Goal: Information Seeking & Learning: Check status

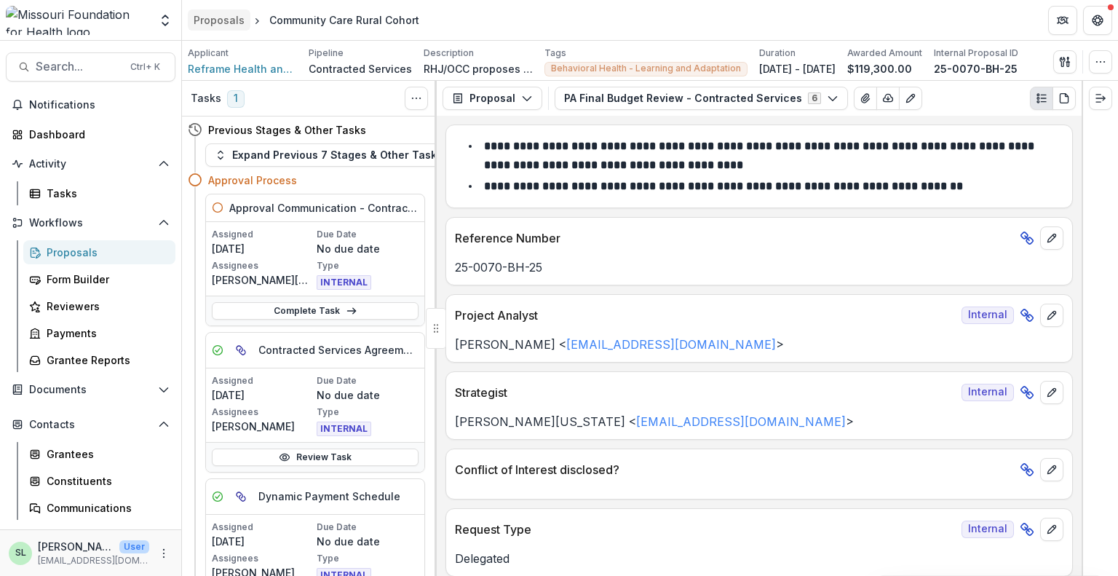
click at [230, 14] on div "Proposals" at bounding box center [219, 19] width 51 height 15
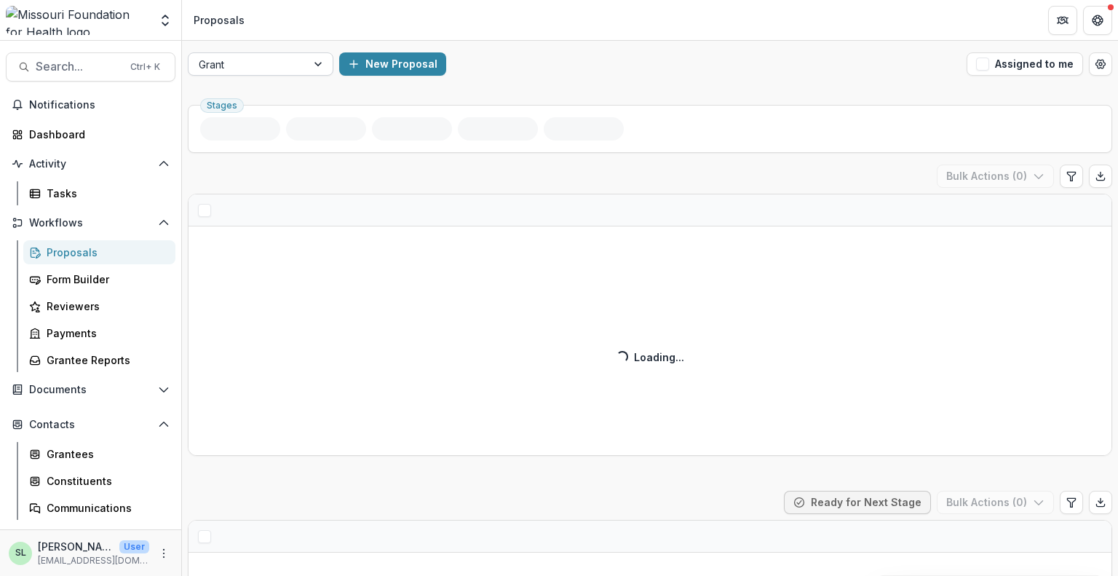
click at [261, 54] on div "Grant" at bounding box center [248, 64] width 118 height 21
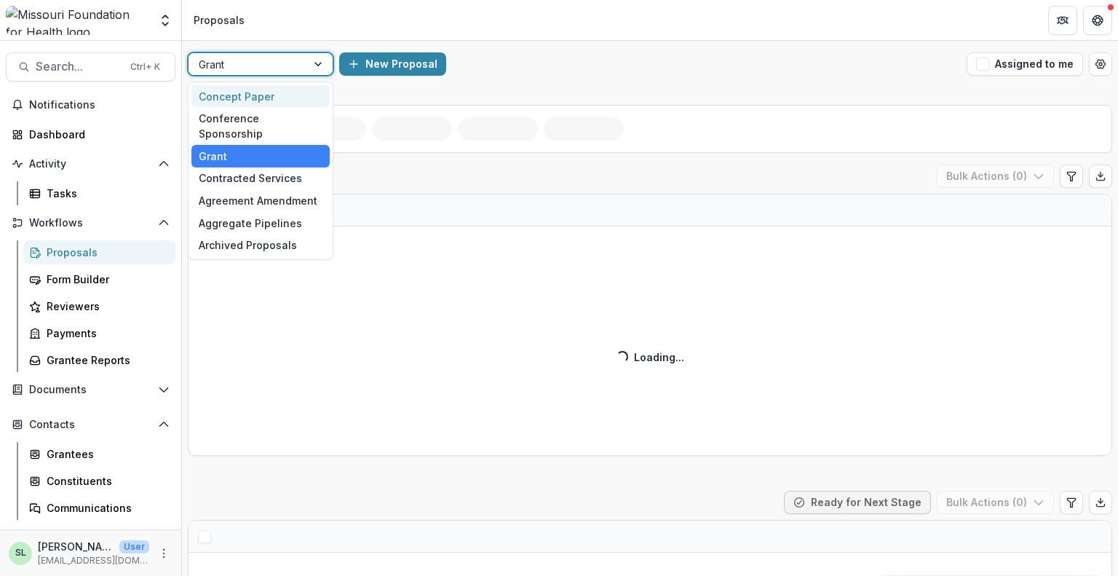
click at [260, 95] on div "Concept Paper" at bounding box center [260, 96] width 138 height 23
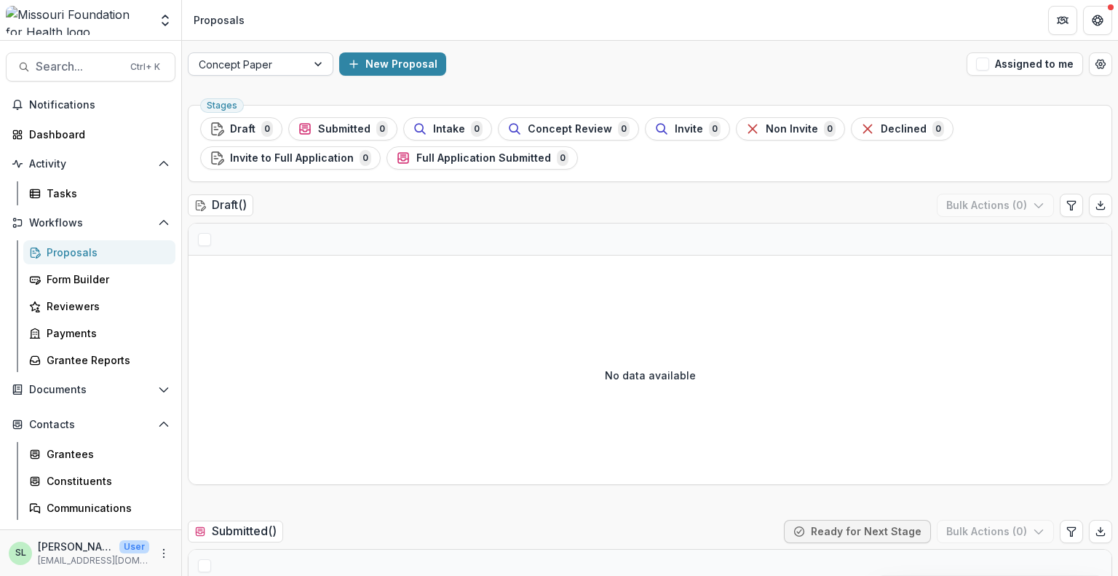
click at [261, 69] on div at bounding box center [248, 64] width 98 height 18
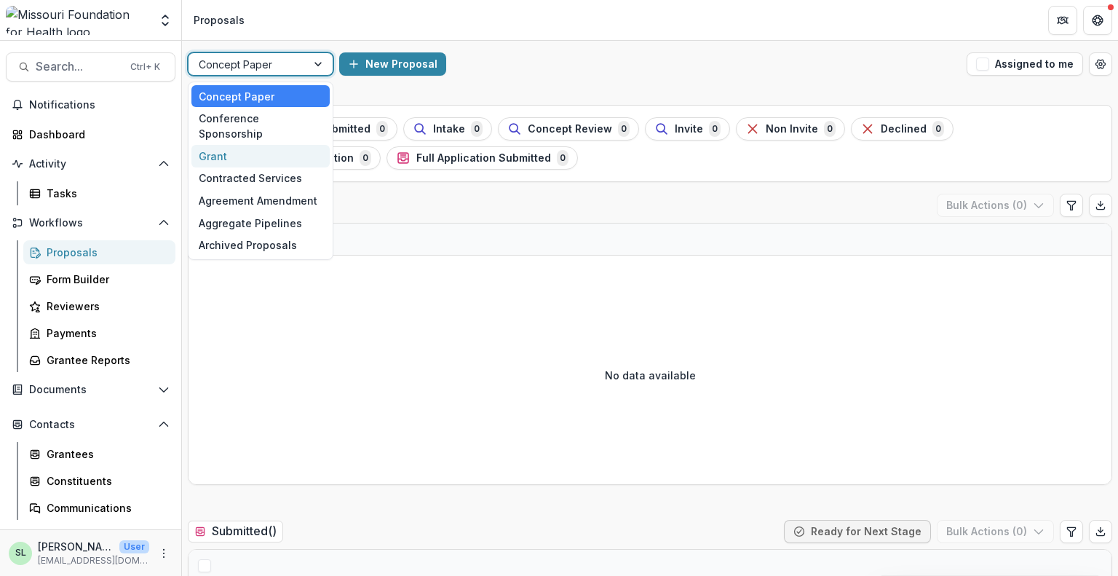
click at [265, 145] on div "Grant" at bounding box center [260, 156] width 138 height 23
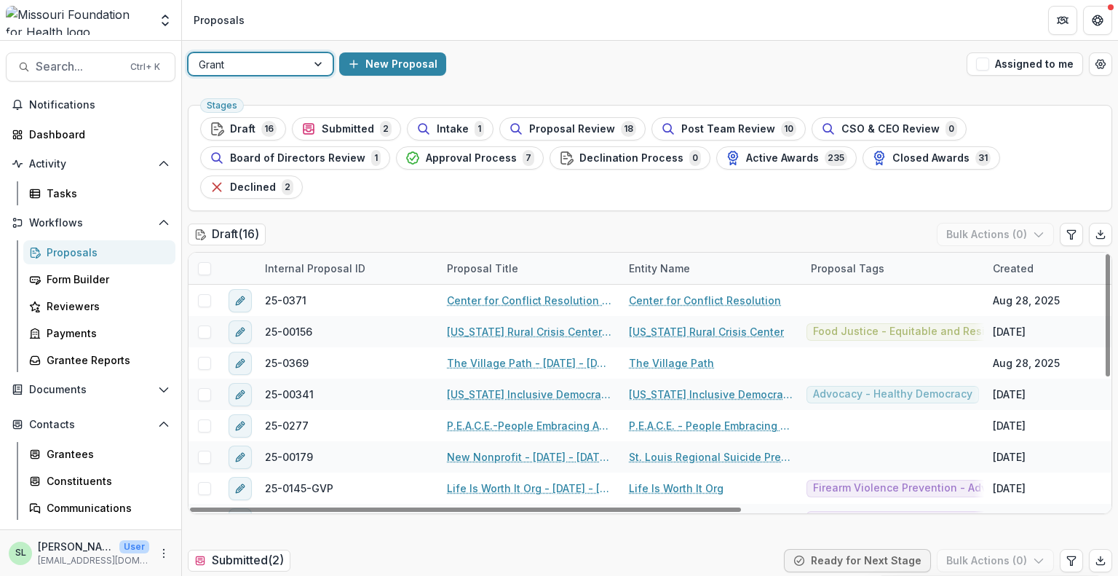
click at [282, 66] on div at bounding box center [248, 64] width 98 height 18
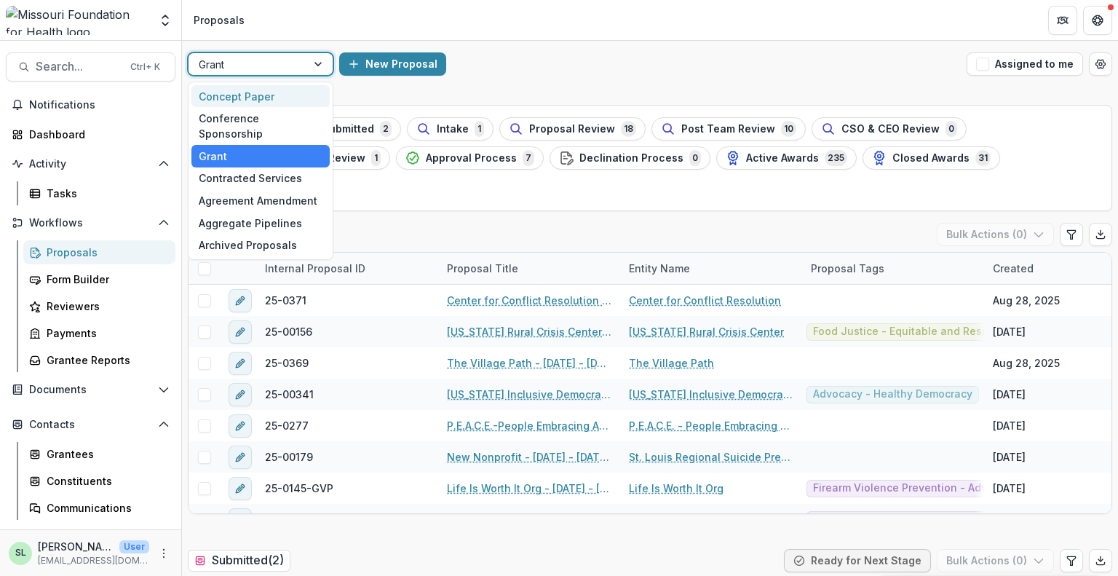
click at [278, 98] on div "Concept Paper" at bounding box center [260, 96] width 138 height 23
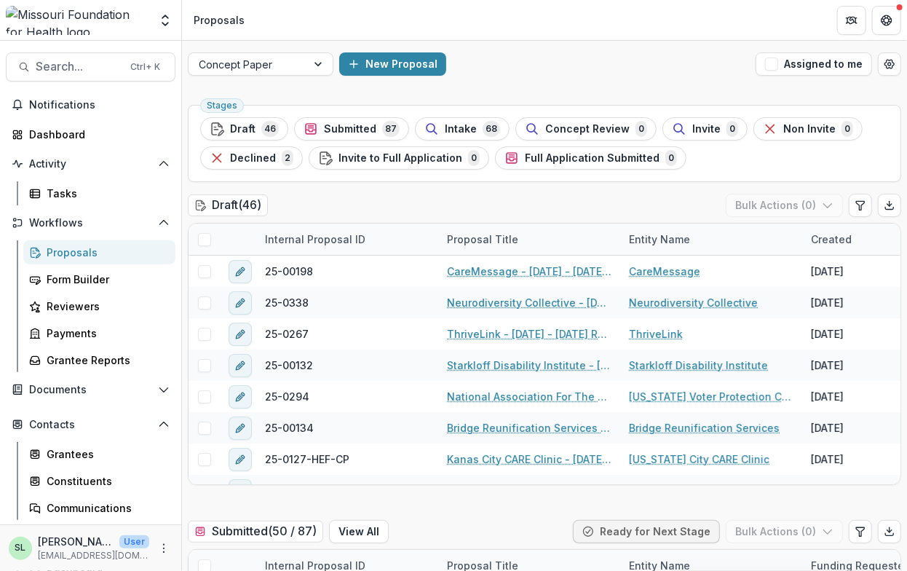
click at [666, 37] on header "Proposals" at bounding box center [544, 20] width 725 height 40
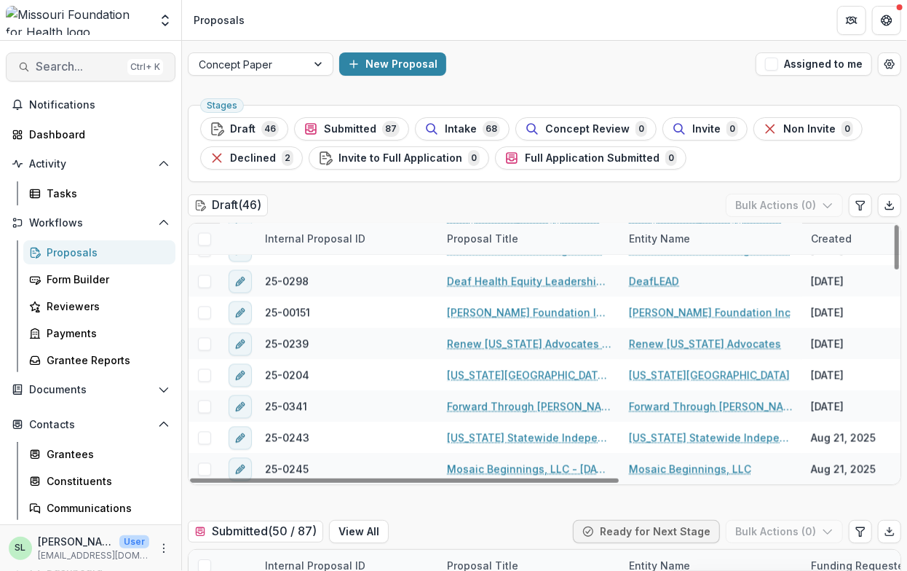
click at [102, 57] on button "Search... Ctrl + K" at bounding box center [91, 66] width 170 height 29
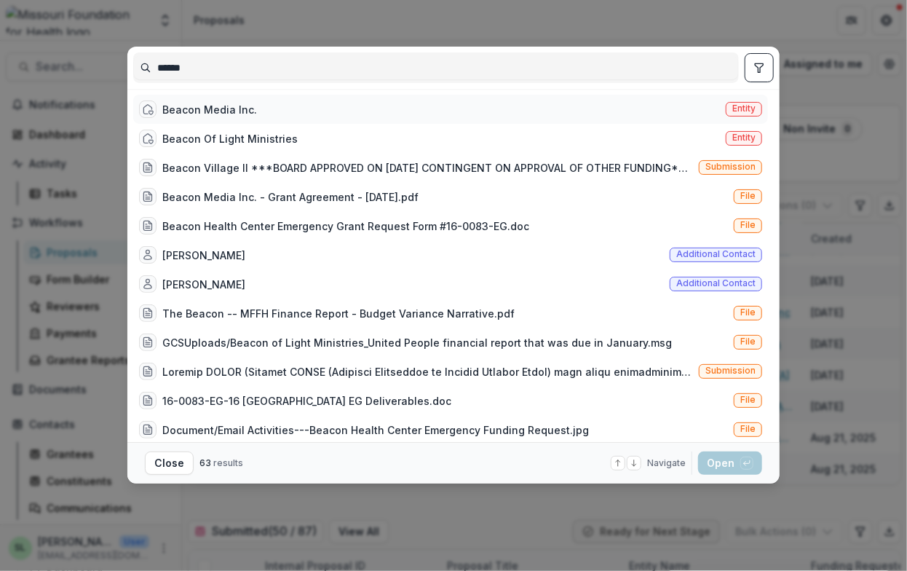
type input "******"
click at [207, 116] on div "Beacon Media Inc." at bounding box center [209, 109] width 95 height 15
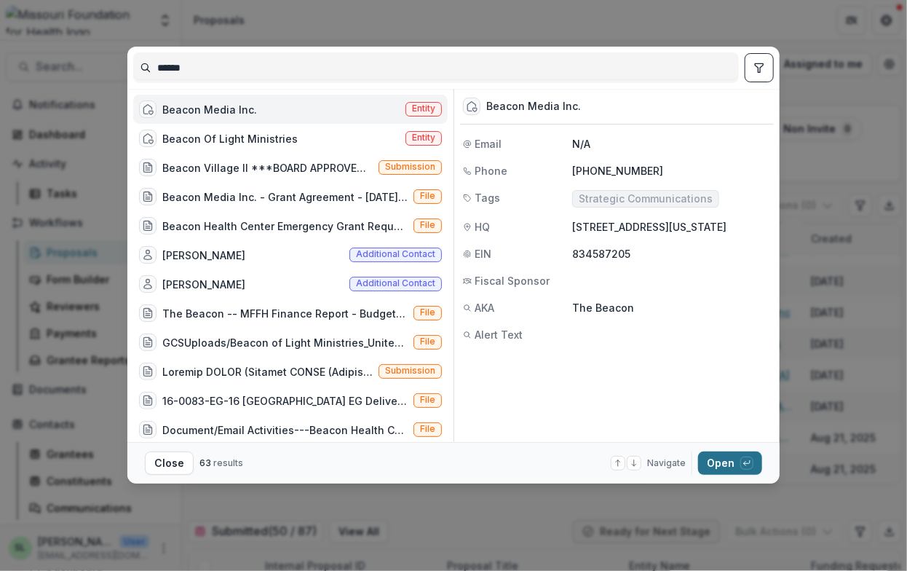
click at [725, 460] on button "Open with enter key" at bounding box center [730, 462] width 64 height 23
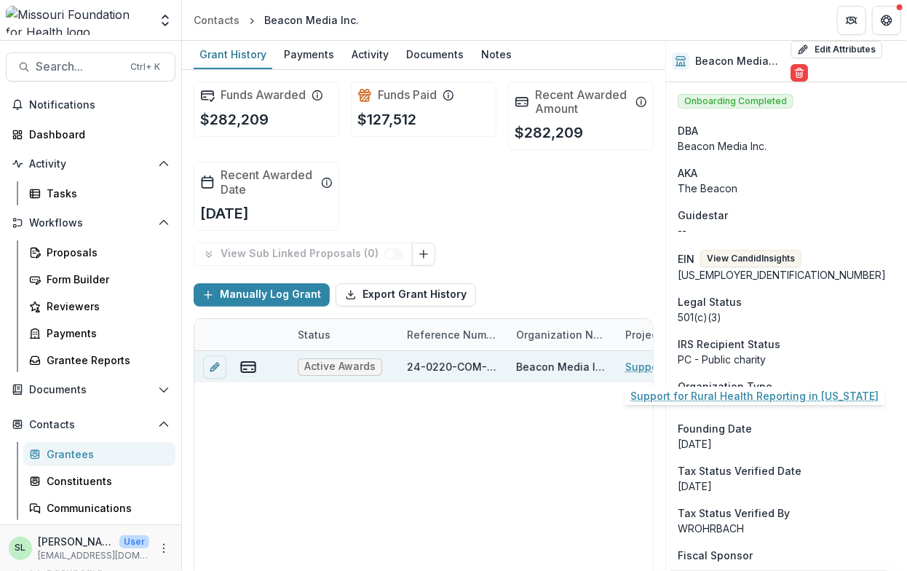
click at [638, 365] on link "Support for Rural Health Reporting in [US_STATE]" at bounding box center [707, 366] width 165 height 15
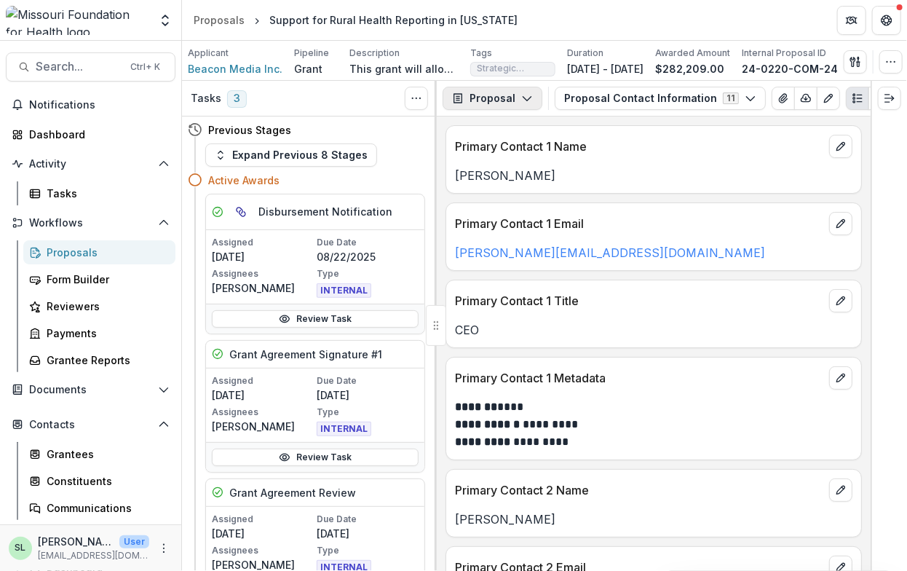
click at [527, 95] on button "Proposal" at bounding box center [493, 98] width 100 height 23
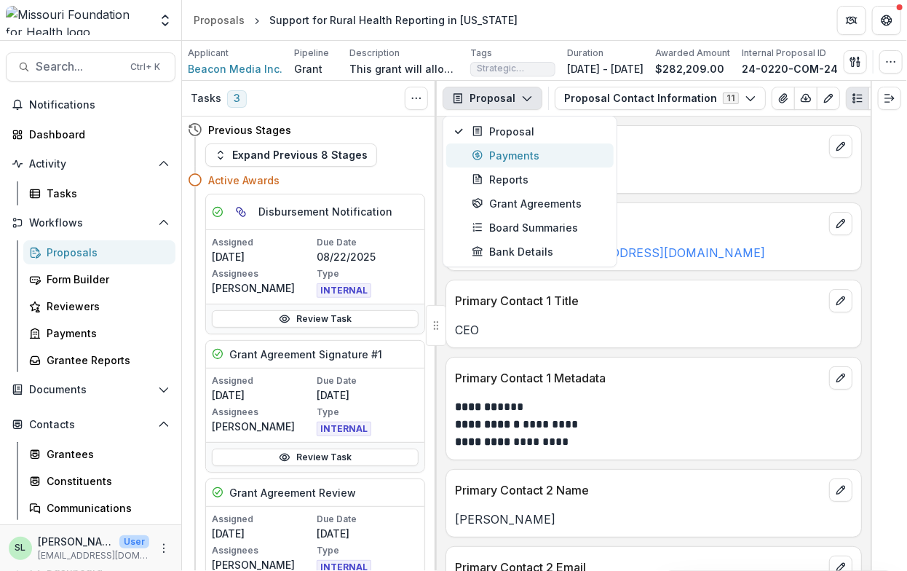
drag, startPoint x: 526, startPoint y: 161, endPoint x: 536, endPoint y: 157, distance: 10.1
click at [527, 161] on div "Payments" at bounding box center [538, 155] width 133 height 15
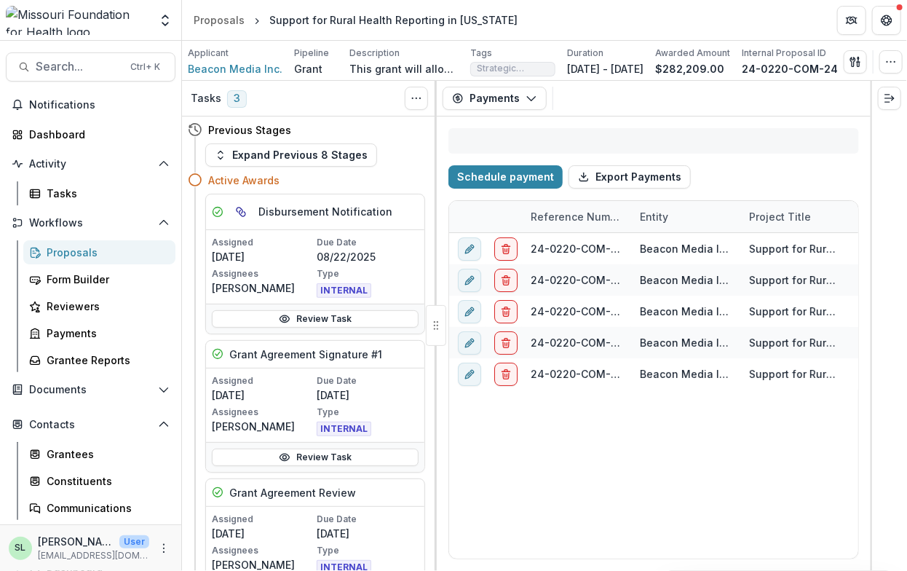
select select "****"
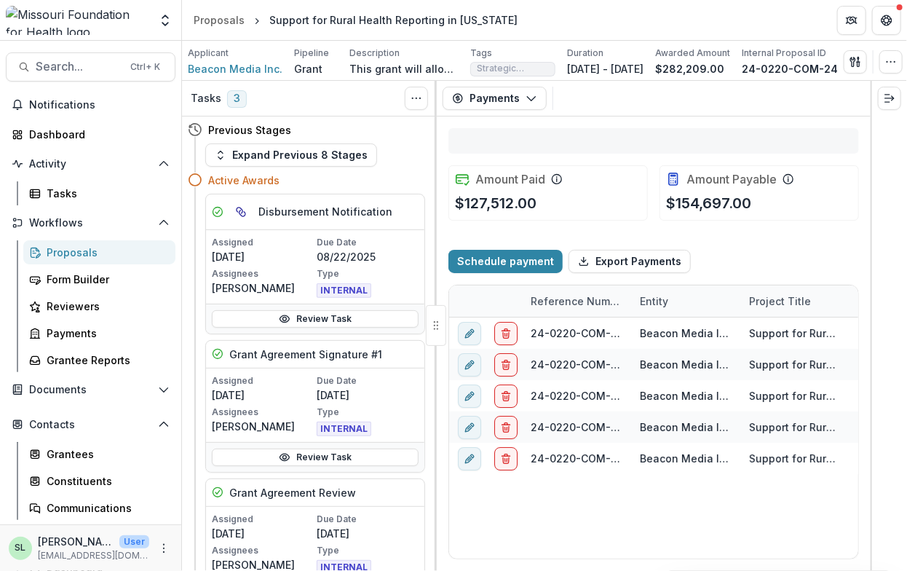
select select "****"
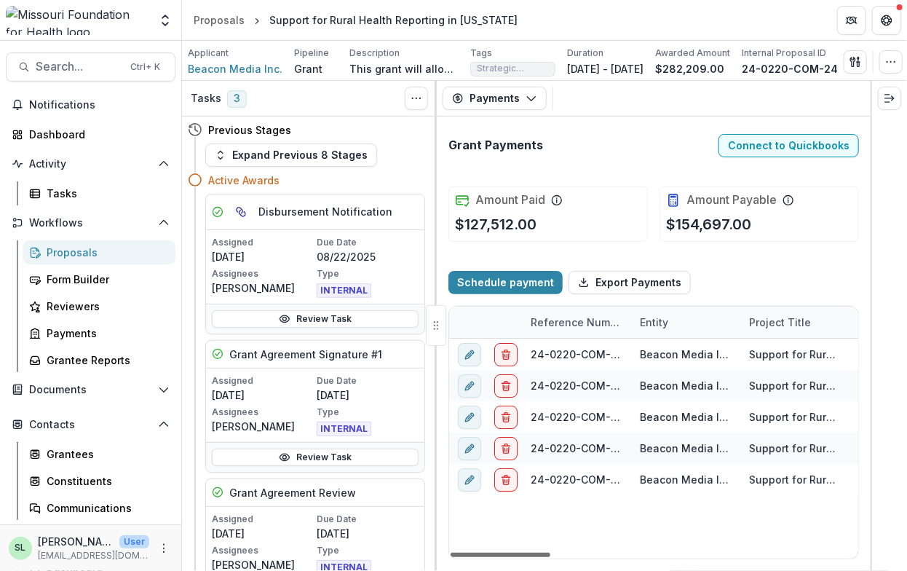
drag, startPoint x: 527, startPoint y: 554, endPoint x: 460, endPoint y: 561, distance: 67.4
click at [460, 557] on div at bounding box center [501, 554] width 100 height 4
select select "****"
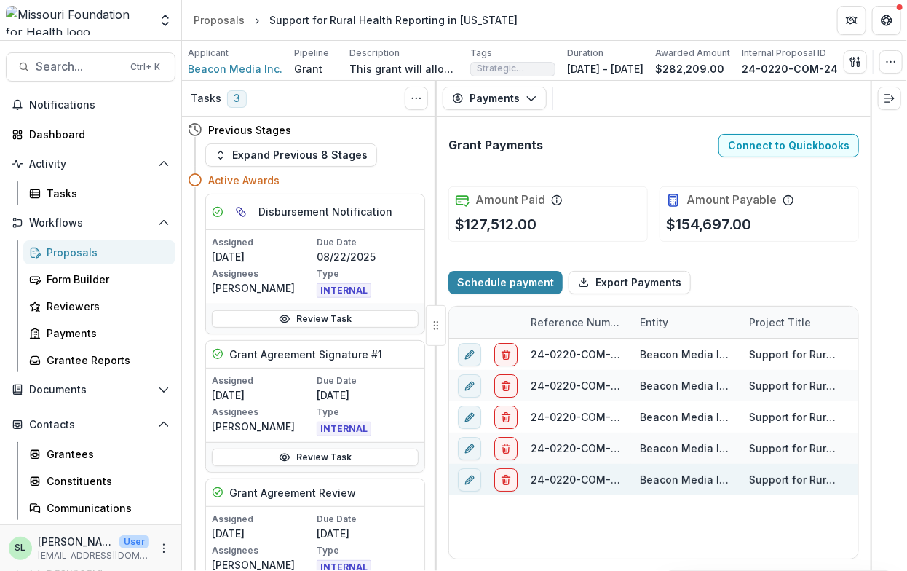
select select "****"
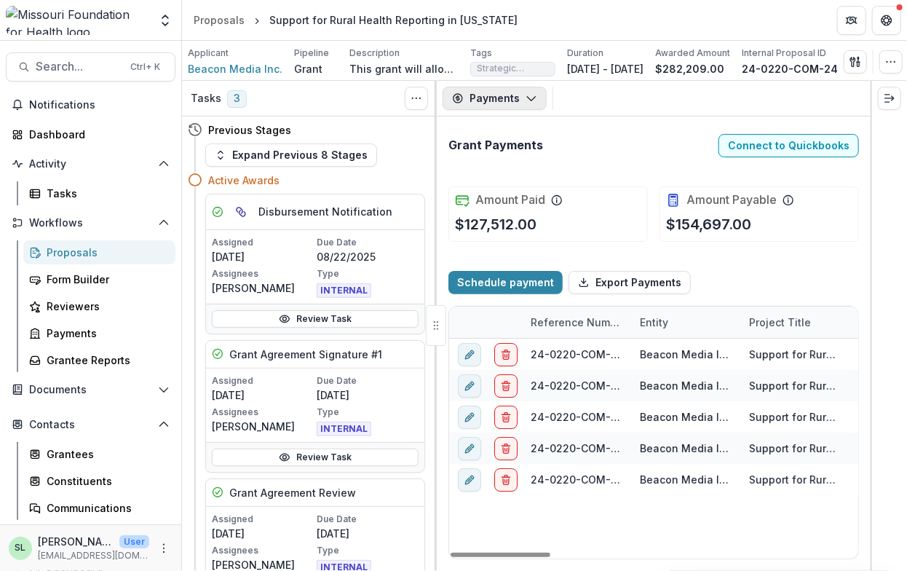
click at [524, 110] on button "Payments" at bounding box center [495, 98] width 104 height 23
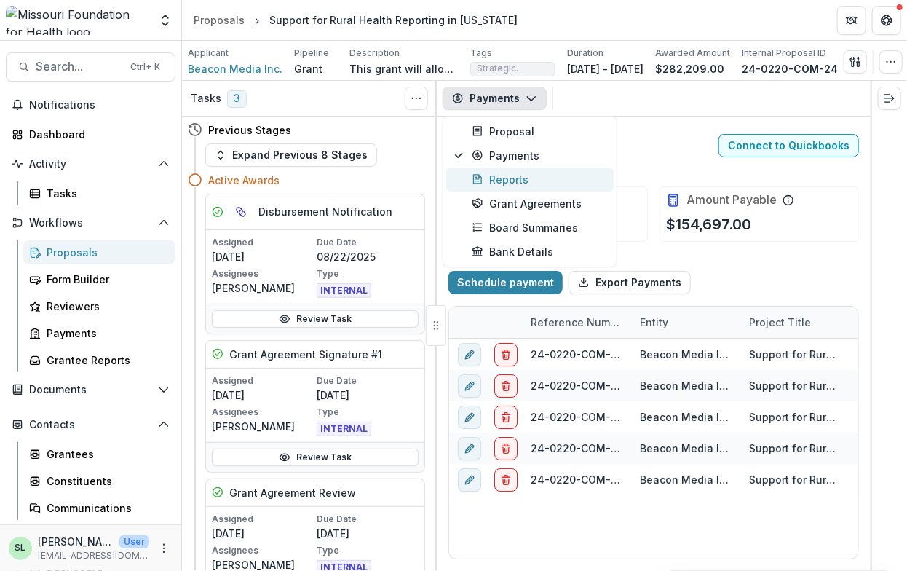
click at [512, 184] on div "Reports" at bounding box center [538, 179] width 133 height 15
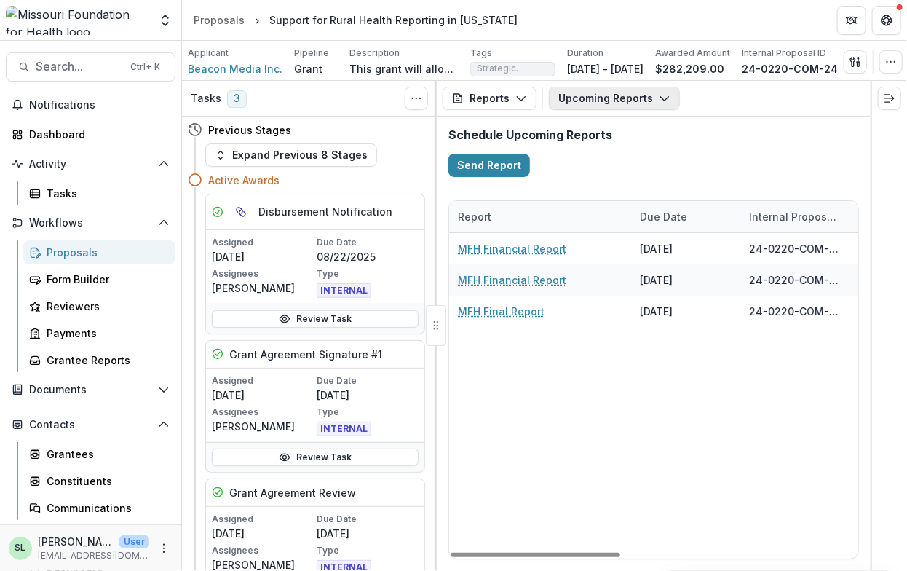
click at [635, 107] on button "Upcoming Reports" at bounding box center [614, 98] width 131 height 23
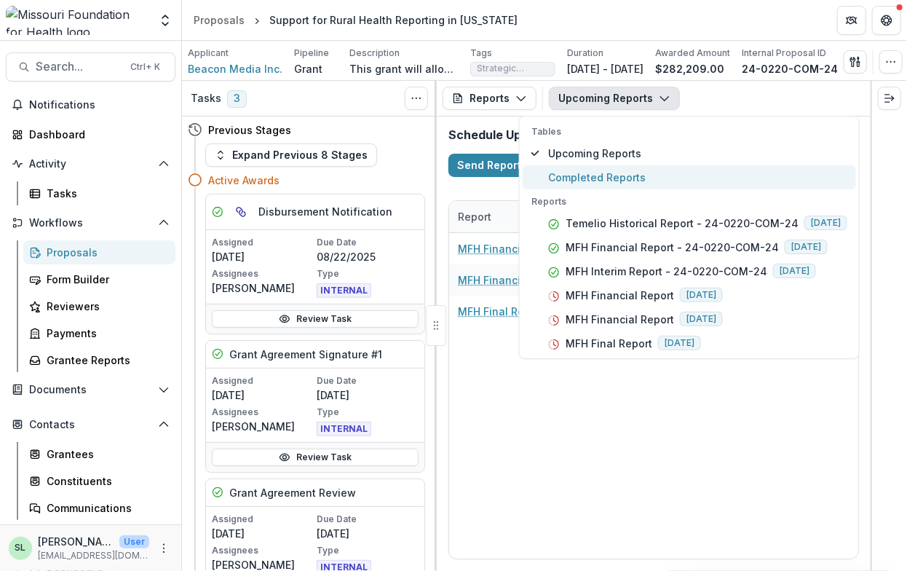
click at [619, 189] on button "Completed Reports" at bounding box center [689, 177] width 333 height 24
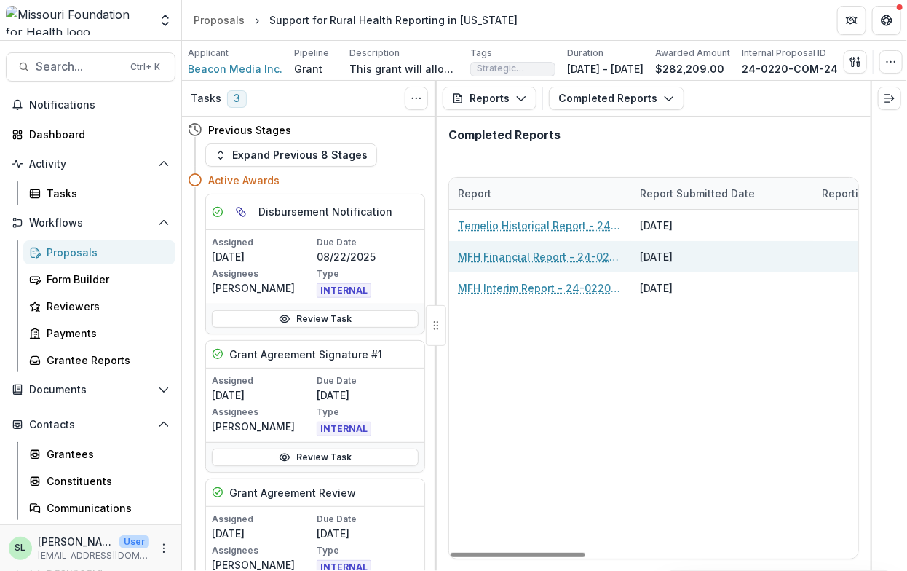
click at [537, 264] on link "MFH Financial Report - 24-0220-COM-24" at bounding box center [540, 256] width 165 height 15
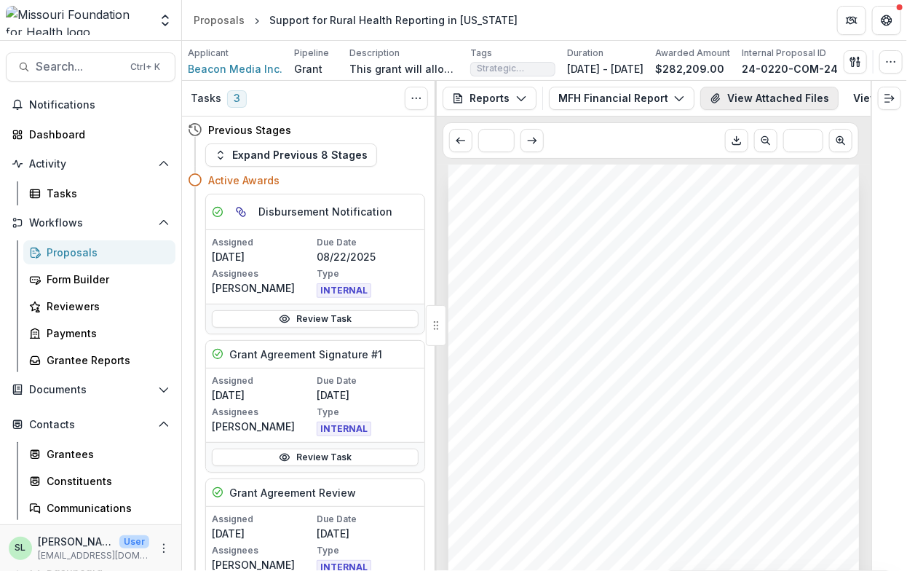
click at [779, 101] on button "View Attached Files" at bounding box center [769, 98] width 138 height 23
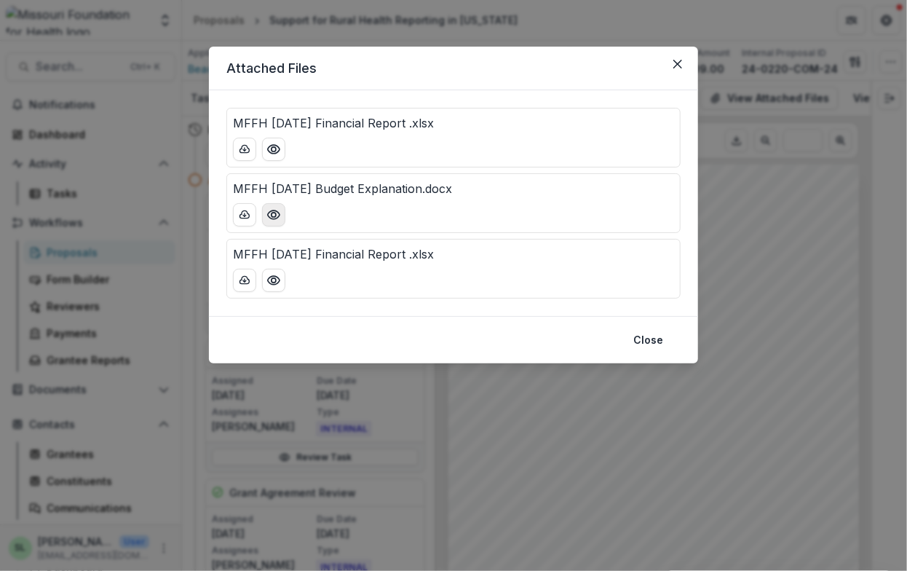
click at [269, 218] on icon "Preview MFFH 2.14.25 Budget Explanation.docx" at bounding box center [273, 214] width 15 height 15
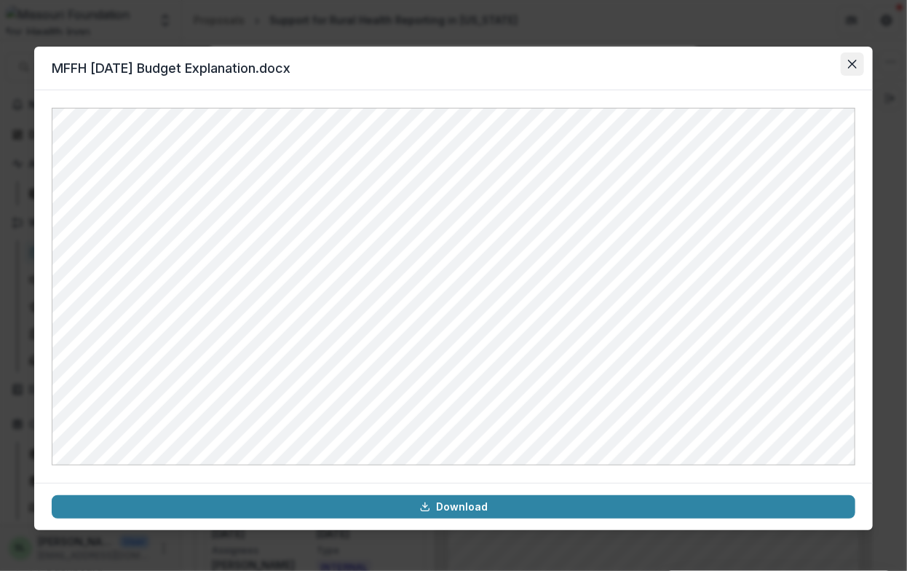
click at [852, 63] on icon "Close" at bounding box center [852, 64] width 9 height 9
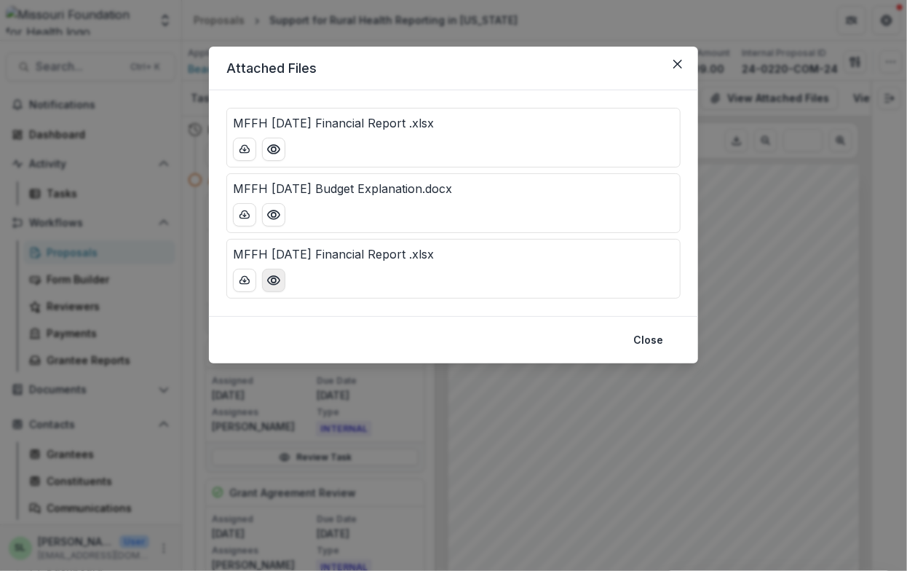
click at [274, 282] on circle "Preview MFFH 2.14.25 Financial Report .xlsx" at bounding box center [274, 280] width 4 height 4
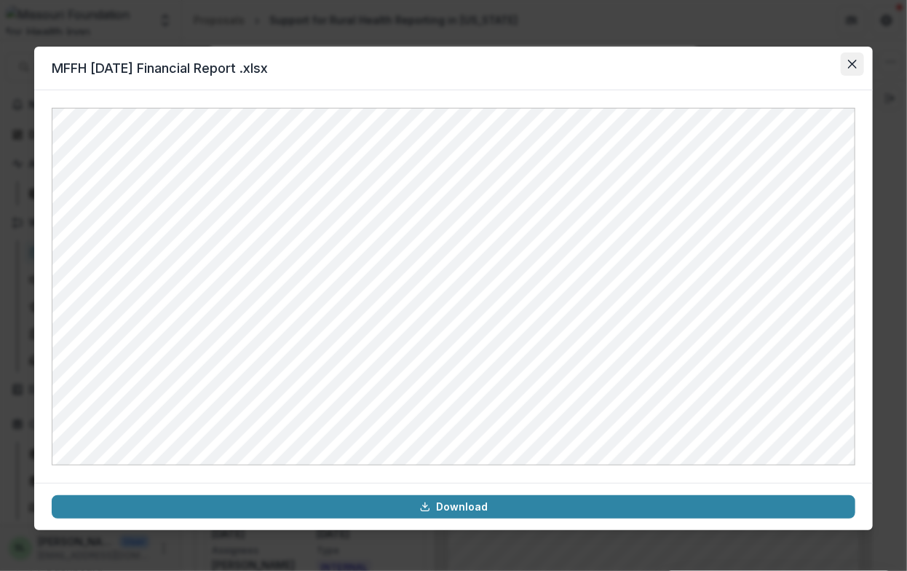
click at [850, 67] on icon "Close" at bounding box center [852, 64] width 9 height 9
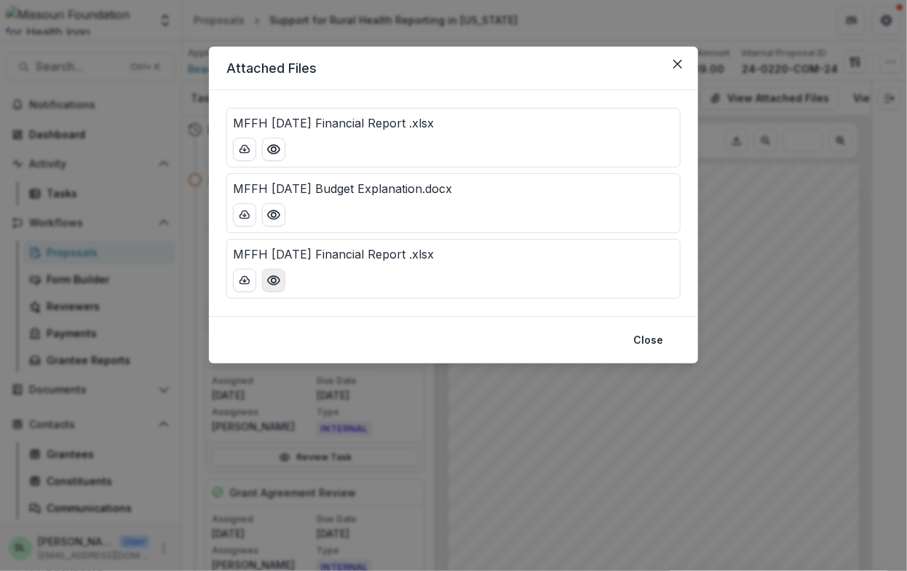
click at [277, 279] on icon "Preview MFFH 2.14.25 Financial Report .xlsx" at bounding box center [273, 280] width 15 height 15
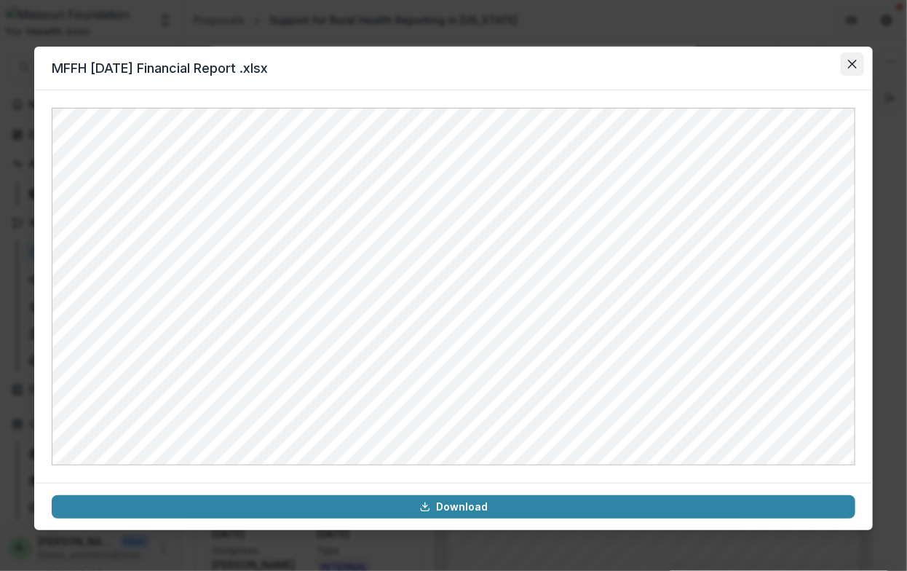
click at [858, 65] on button "Close" at bounding box center [852, 63] width 23 height 23
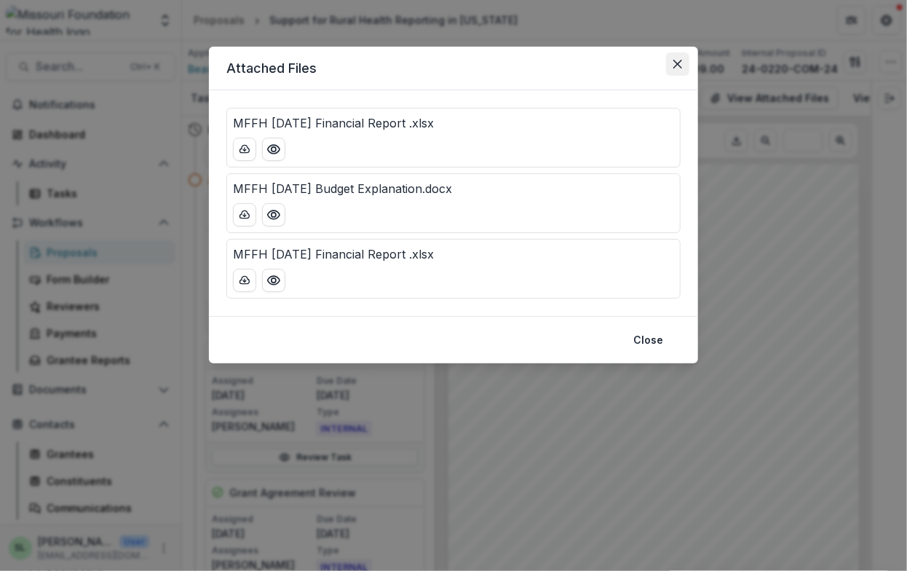
drag, startPoint x: 681, startPoint y: 60, endPoint x: 629, endPoint y: 67, distance: 52.9
click at [681, 58] on button "Close" at bounding box center [677, 63] width 23 height 23
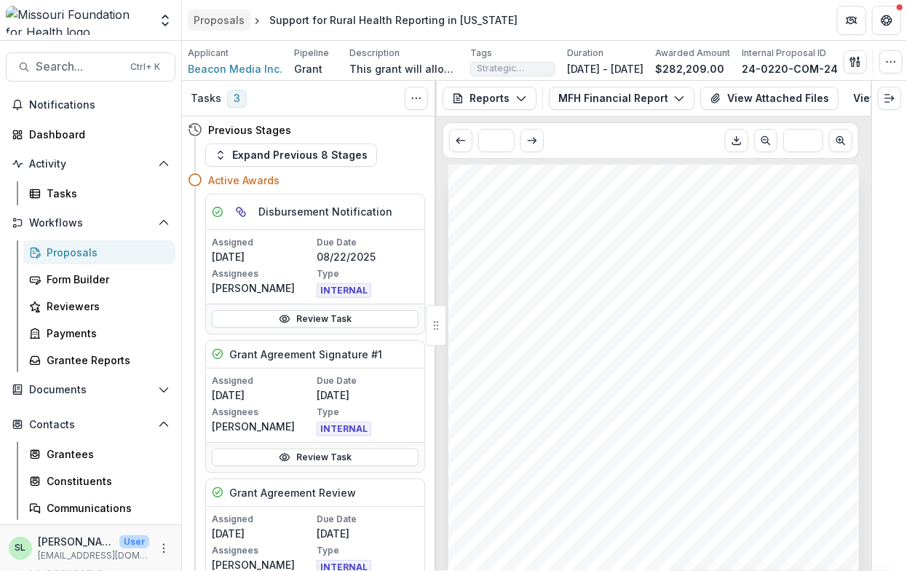
click at [206, 13] on div "Proposals" at bounding box center [219, 19] width 51 height 15
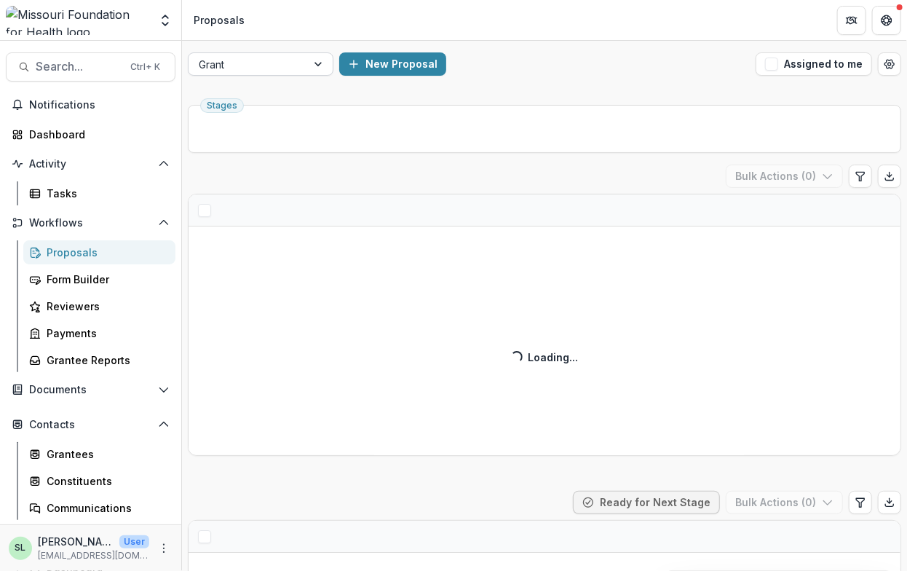
click at [236, 65] on div at bounding box center [248, 64] width 98 height 18
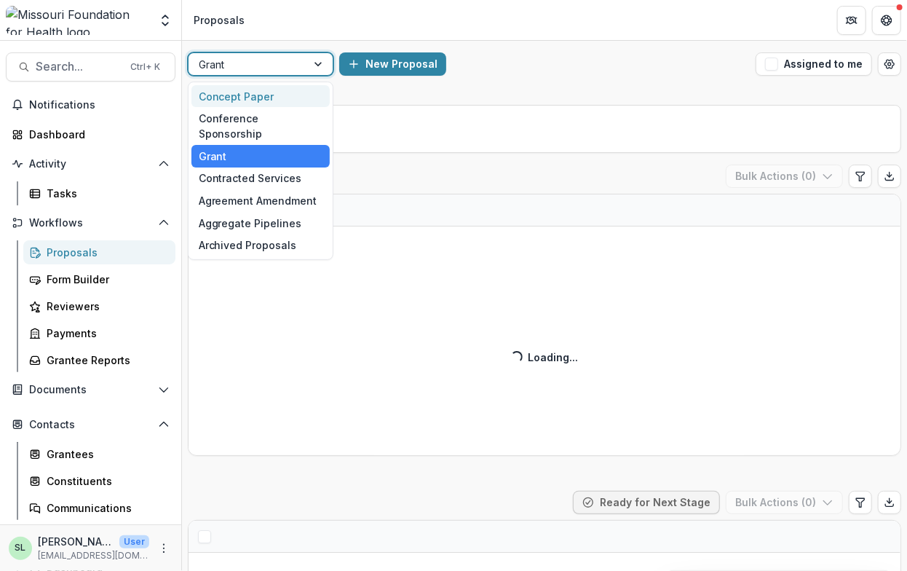
click at [259, 91] on div "Concept Paper" at bounding box center [260, 96] width 138 height 23
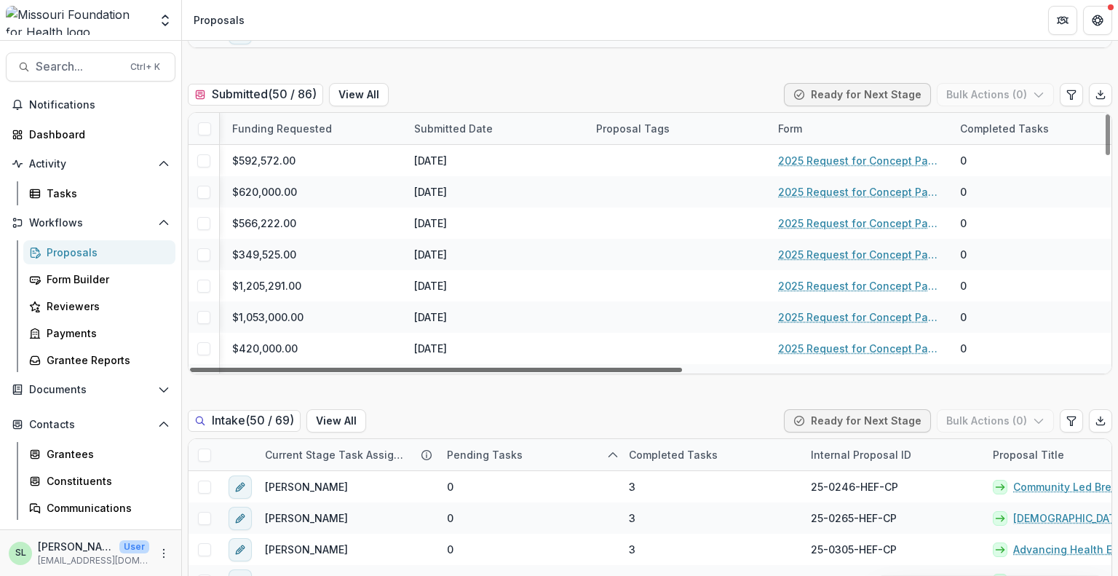
scroll to position [0, 786]
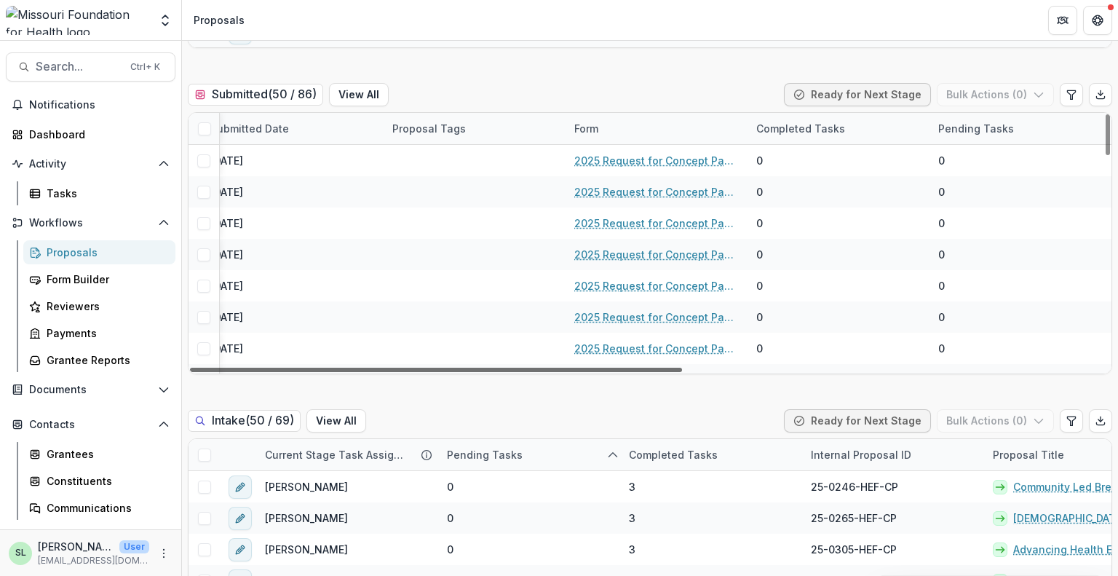
drag, startPoint x: 500, startPoint y: 369, endPoint x: 968, endPoint y: 371, distance: 468.1
click at [682, 371] on div at bounding box center [436, 370] width 492 height 4
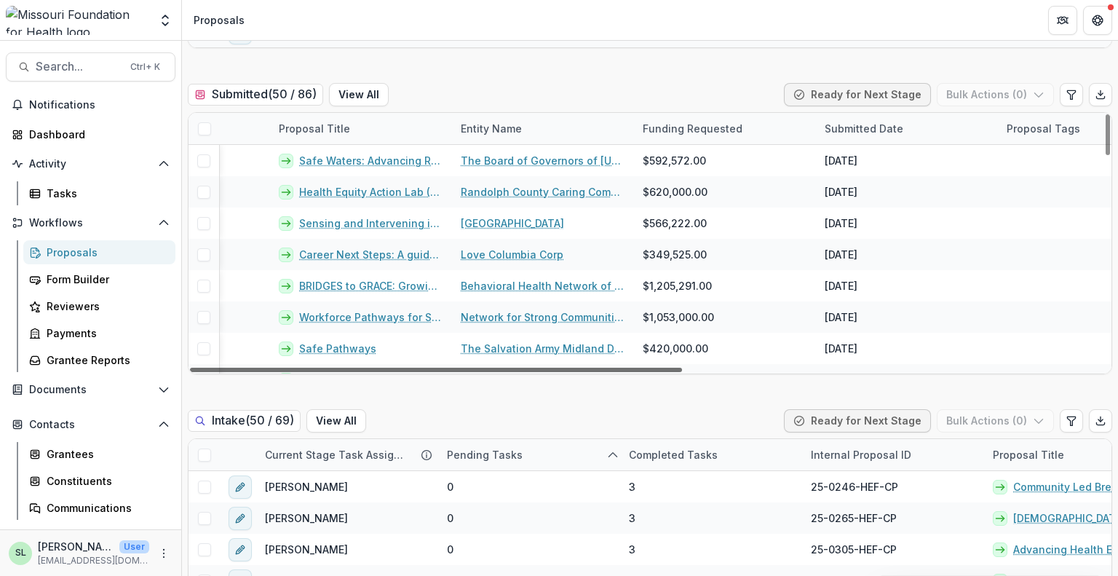
scroll to position [0, 0]
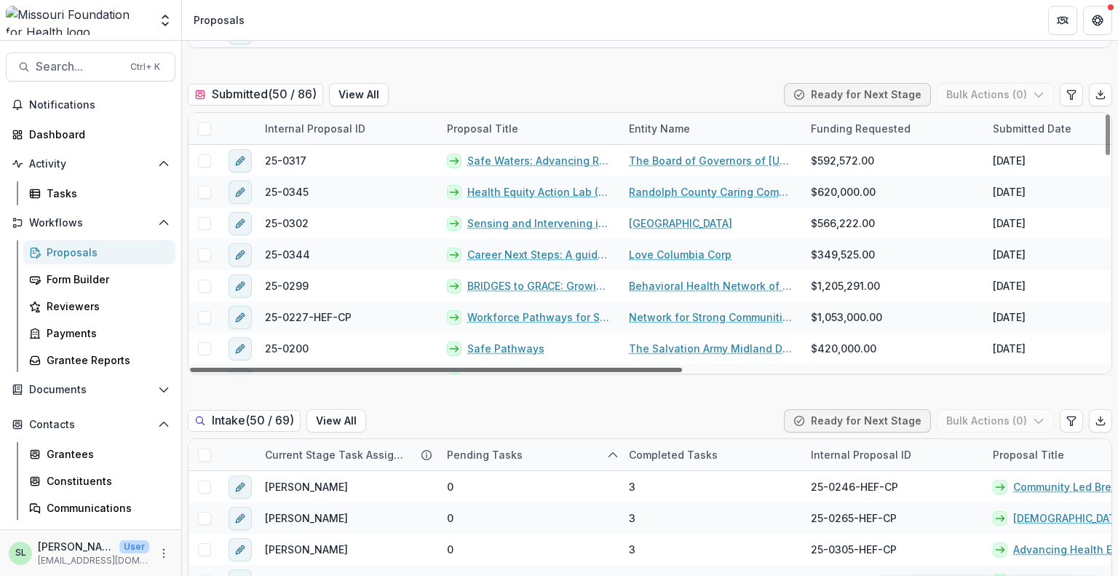
drag, startPoint x: 908, startPoint y: 368, endPoint x: 240, endPoint y: 395, distance: 668.1
click at [240, 372] on div at bounding box center [436, 370] width 492 height 4
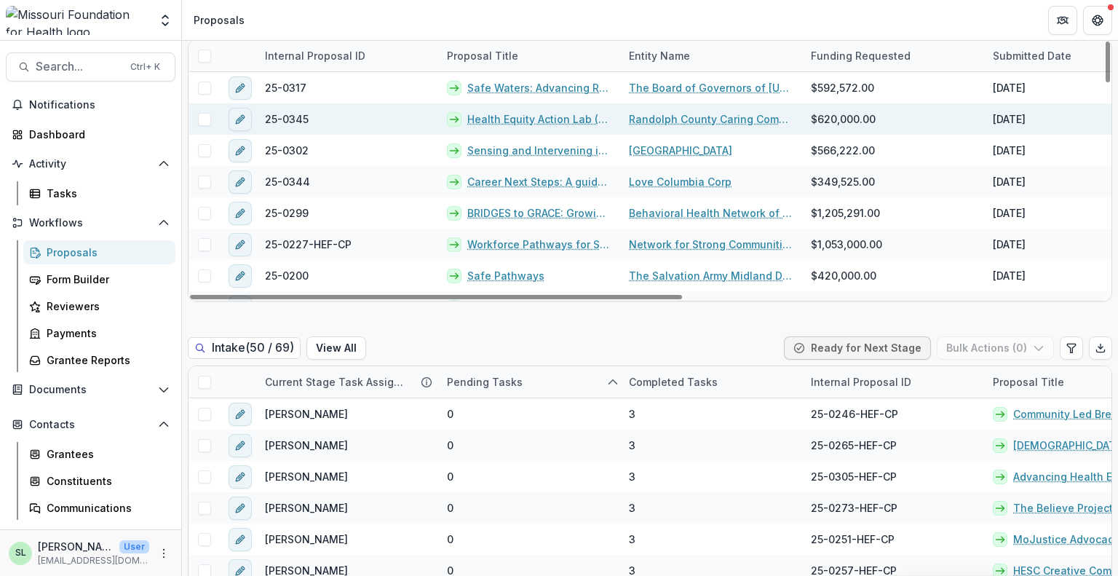
click at [518, 119] on link "Health Equity Action Lab (HEAL)" at bounding box center [539, 118] width 144 height 15
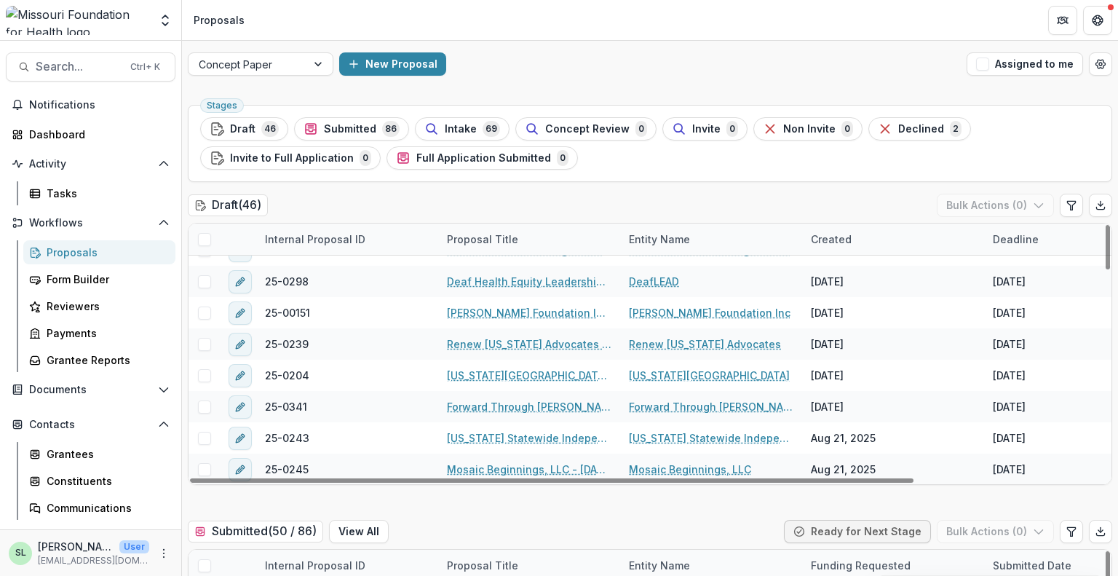
scroll to position [510, 0]
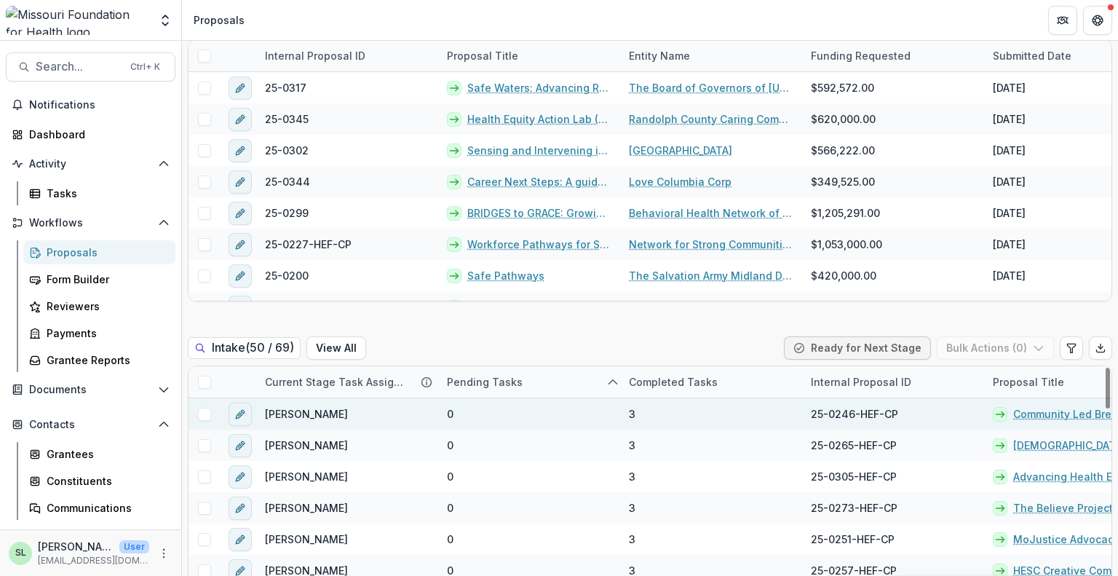
click at [1045, 412] on link "Community Led Breast Health Regional Hubs for Sustained System Change" at bounding box center [1085, 413] width 144 height 15
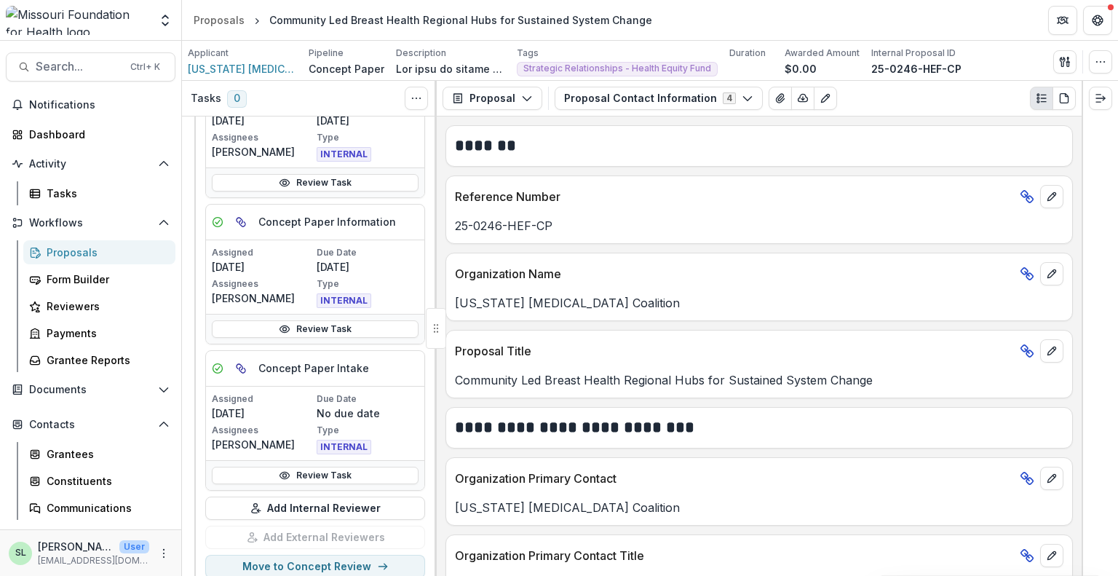
scroll to position [146, 0]
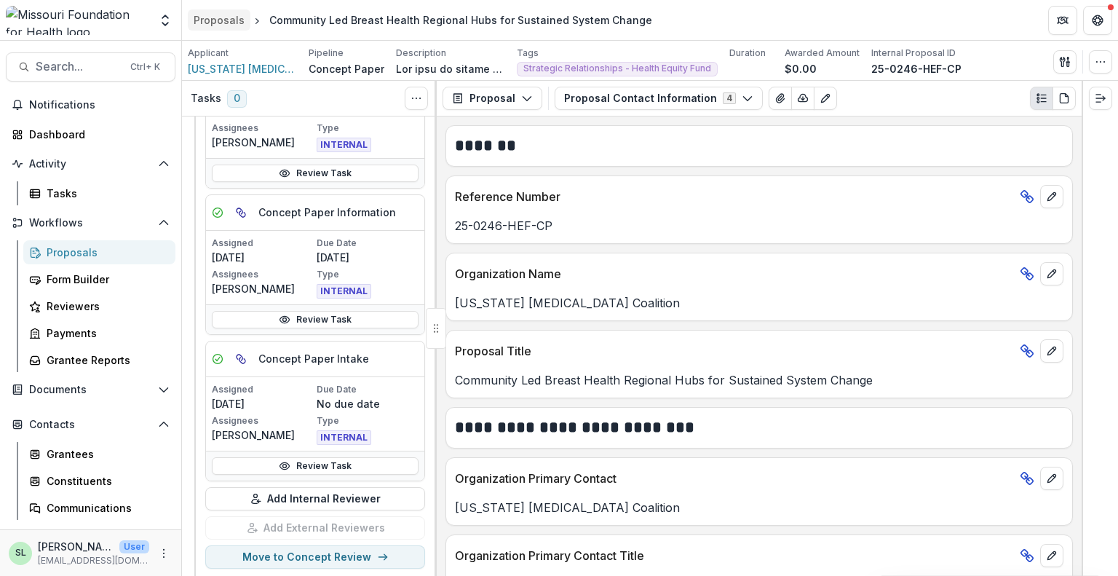
click at [220, 18] on div "Proposals" at bounding box center [219, 19] width 51 height 15
